Goal: Task Accomplishment & Management: Use online tool/utility

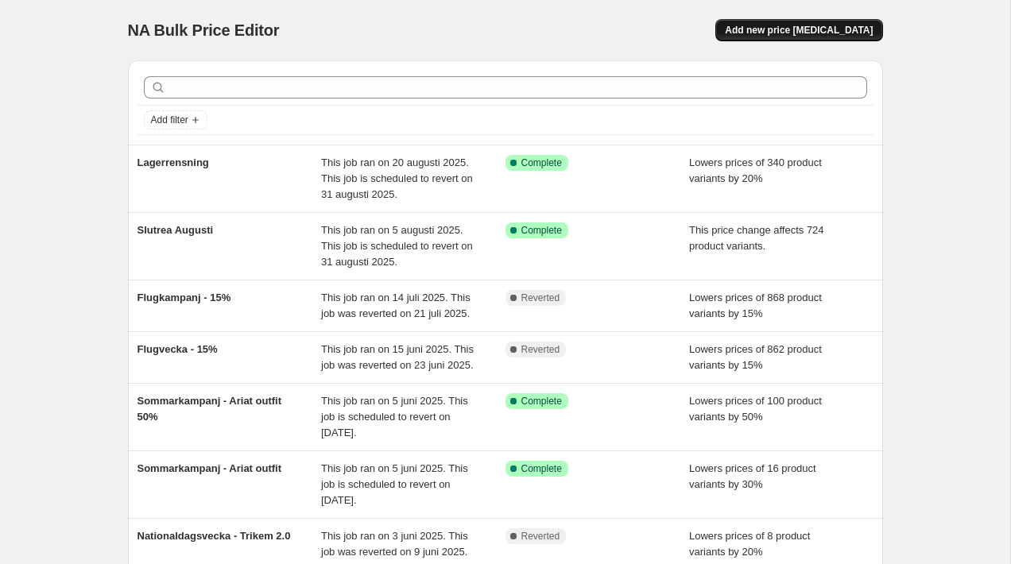
click at [810, 31] on span "Add new price [MEDICAL_DATA]" at bounding box center [799, 30] width 148 height 13
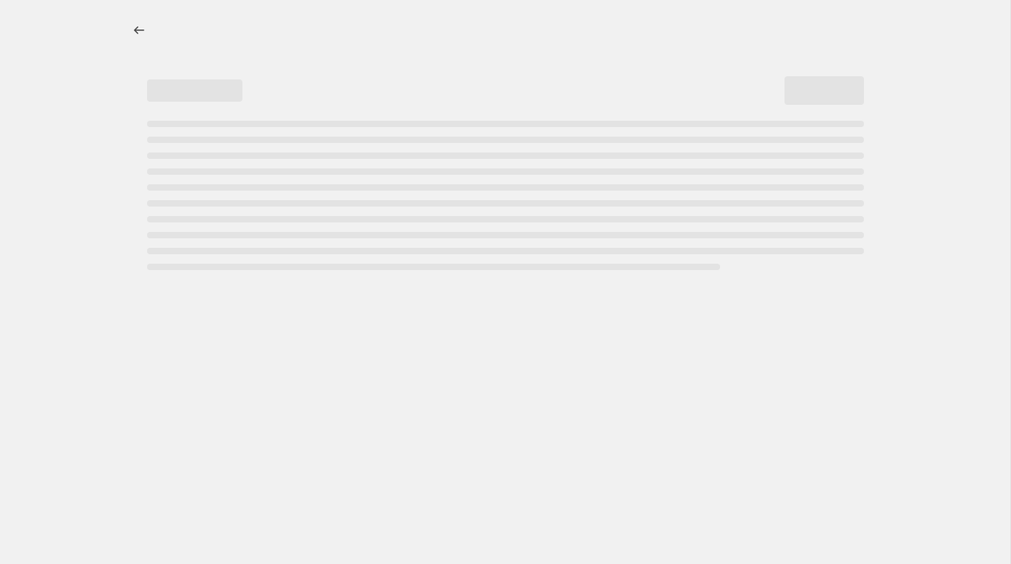
select select "percentage"
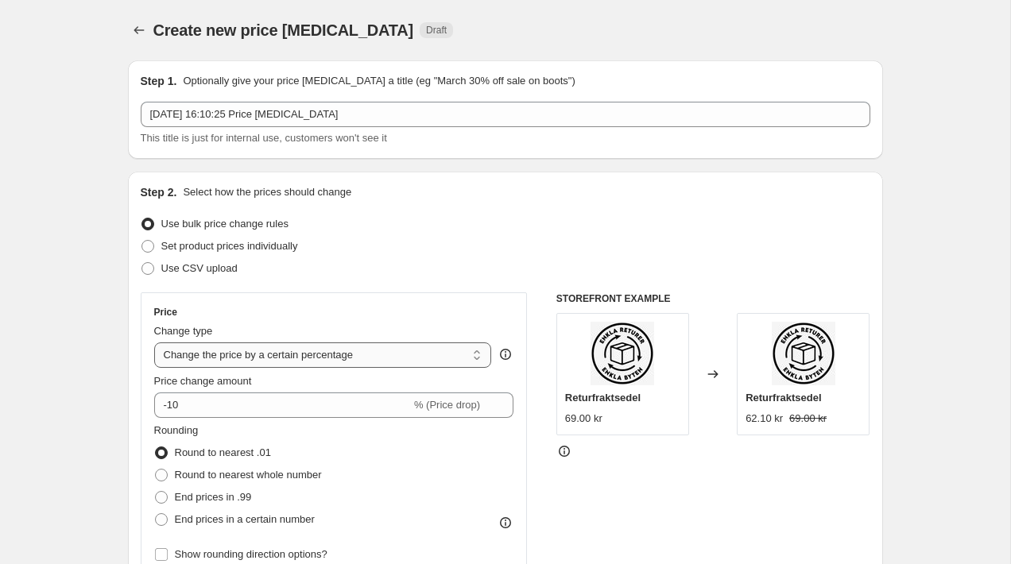
click at [293, 353] on select "Change the price to a certain amount Change the price by a certain amount Chang…" at bounding box center [323, 354] width 338 height 25
click at [215, 245] on span "Set product prices individually" at bounding box center [229, 246] width 137 height 12
click at [142, 241] on input "Set product prices individually" at bounding box center [141, 240] width 1 height 1
radio input "true"
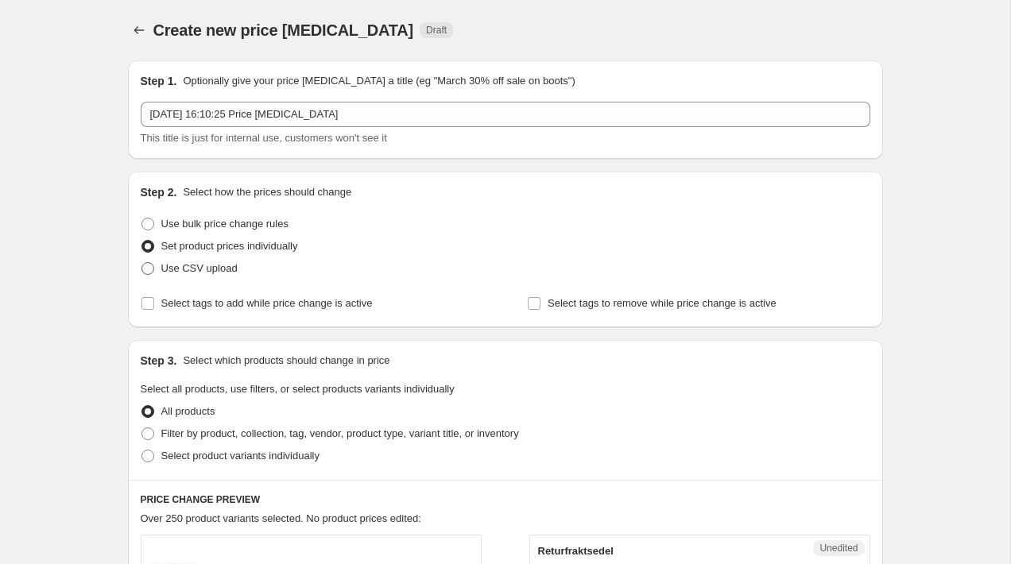
click at [211, 264] on span "Use CSV upload" at bounding box center [199, 268] width 76 height 12
click at [142, 263] on input "Use CSV upload" at bounding box center [141, 262] width 1 height 1
radio input "true"
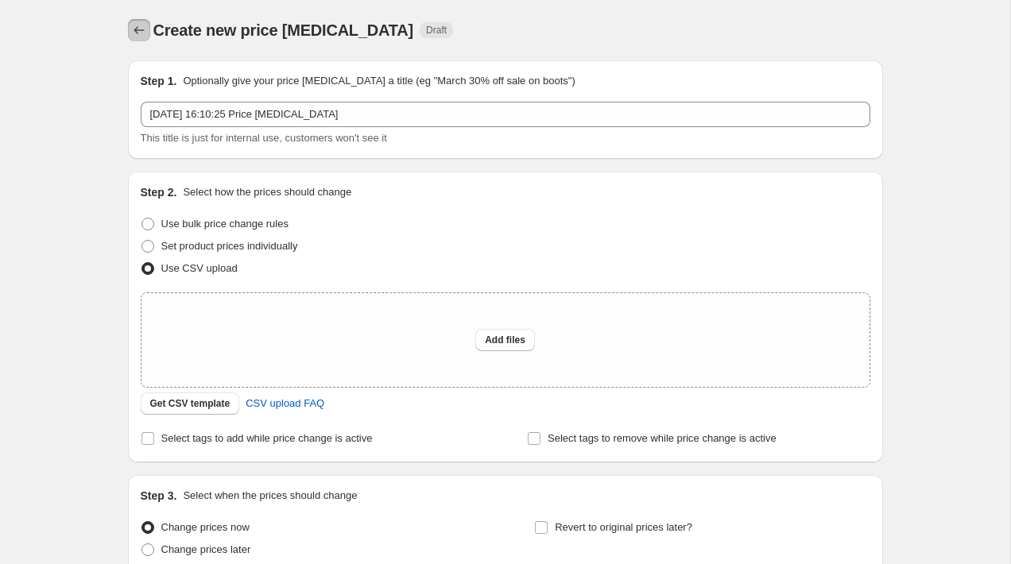
click at [138, 23] on icon "Price change jobs" at bounding box center [139, 30] width 16 height 16
